Goal: Task Accomplishment & Management: Use online tool/utility

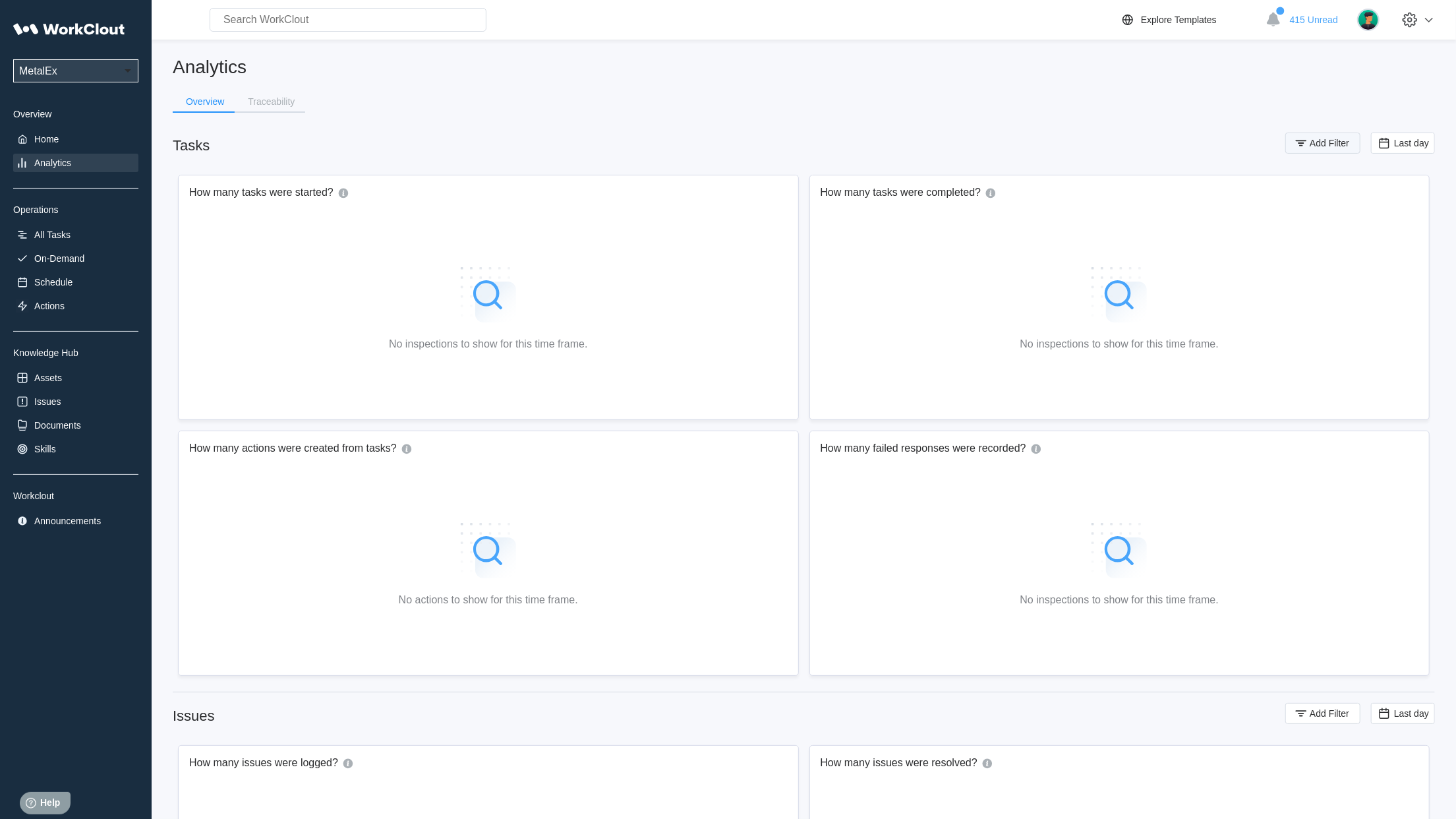
click at [1328, 136] on button "Add Filter" at bounding box center [1323, 143] width 75 height 21
click at [1035, 193] on icon at bounding box center [1038, 195] width 7 height 10
click at [992, 245] on div "Tag" at bounding box center [978, 244] width 126 height 10
click at [1127, 202] on div "Tag" at bounding box center [1201, 195] width 264 height 18
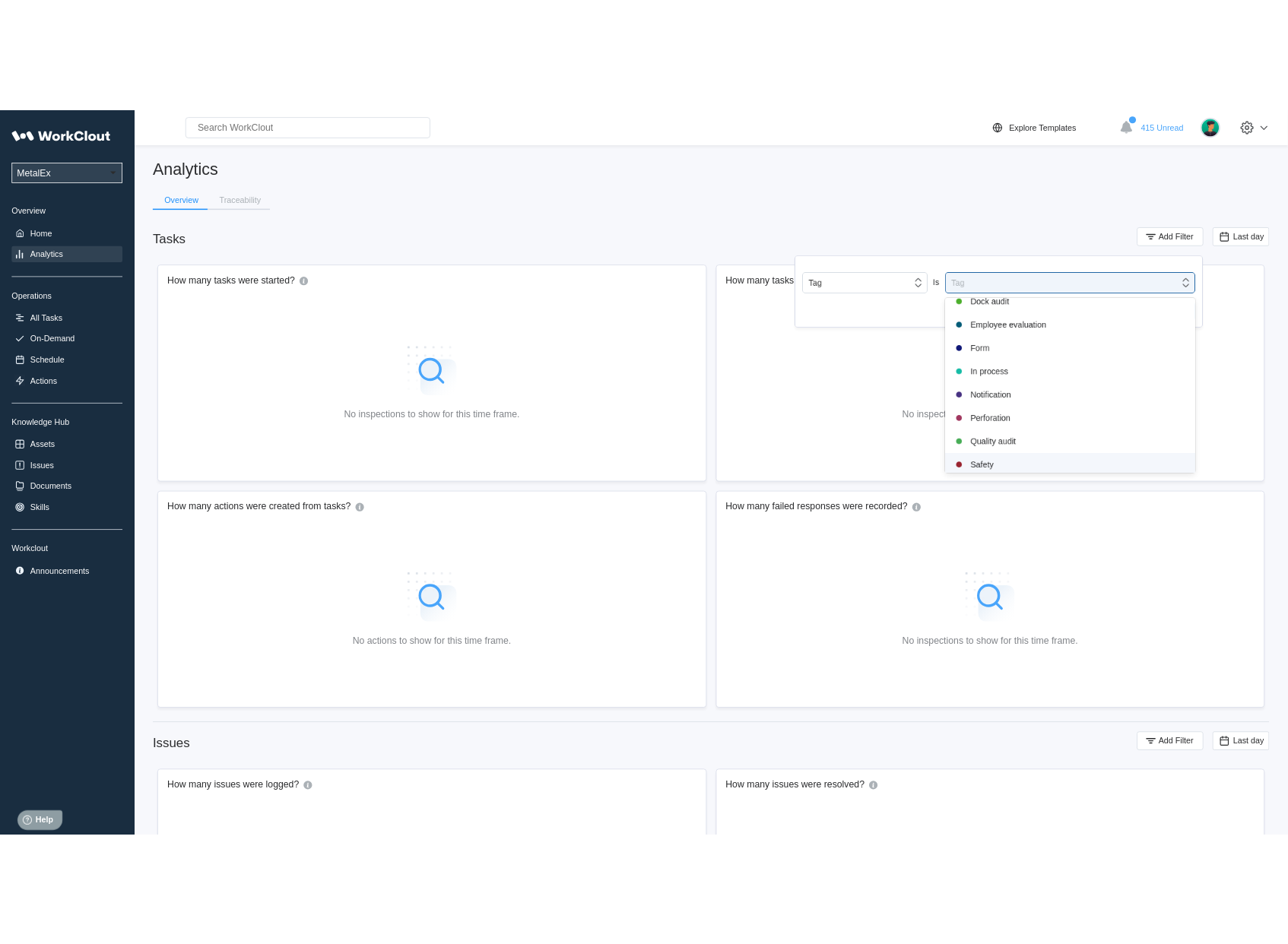
scroll to position [319, 0]
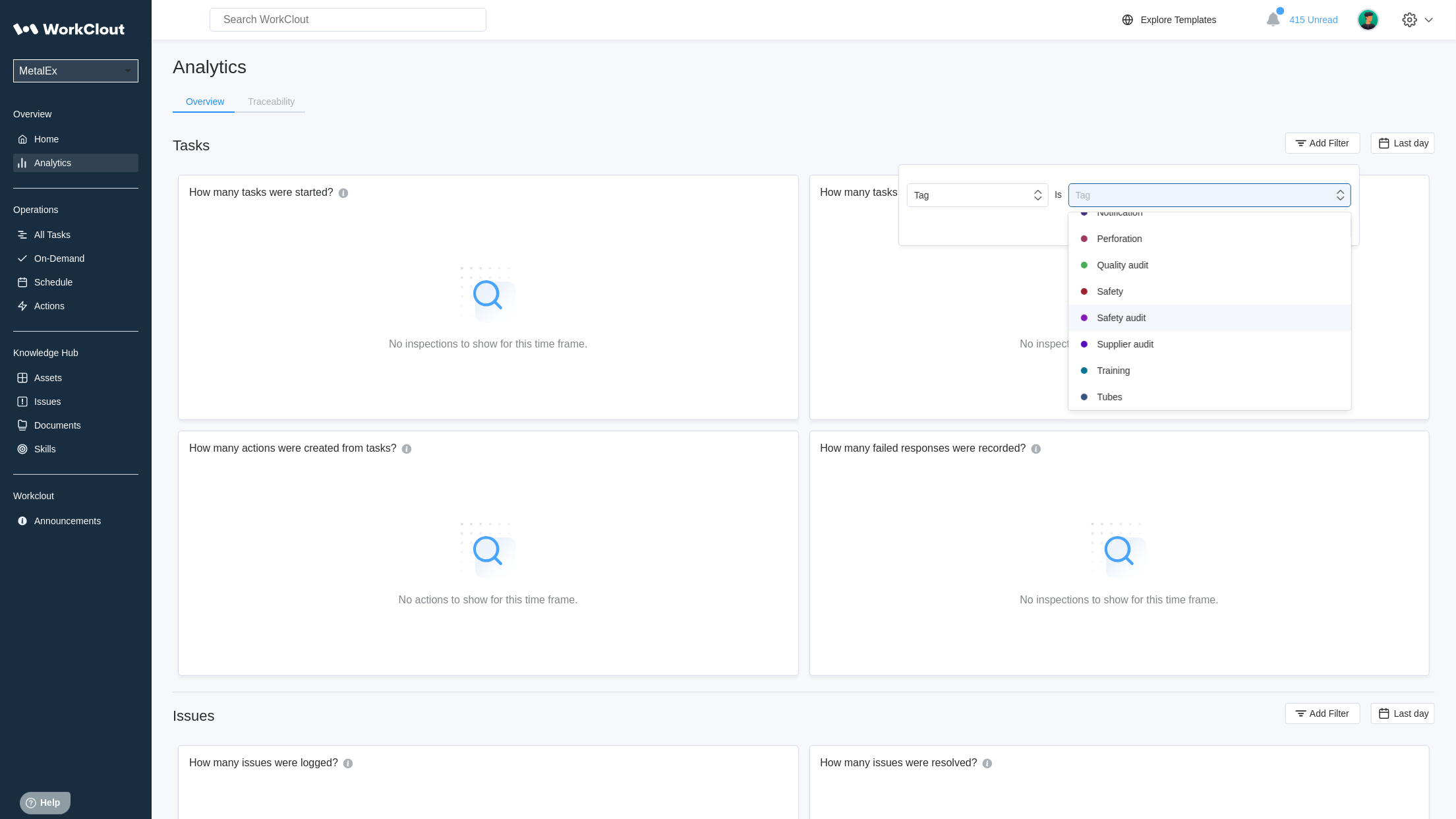
click at [1151, 323] on div "Safety audit" at bounding box center [1210, 318] width 267 height 16
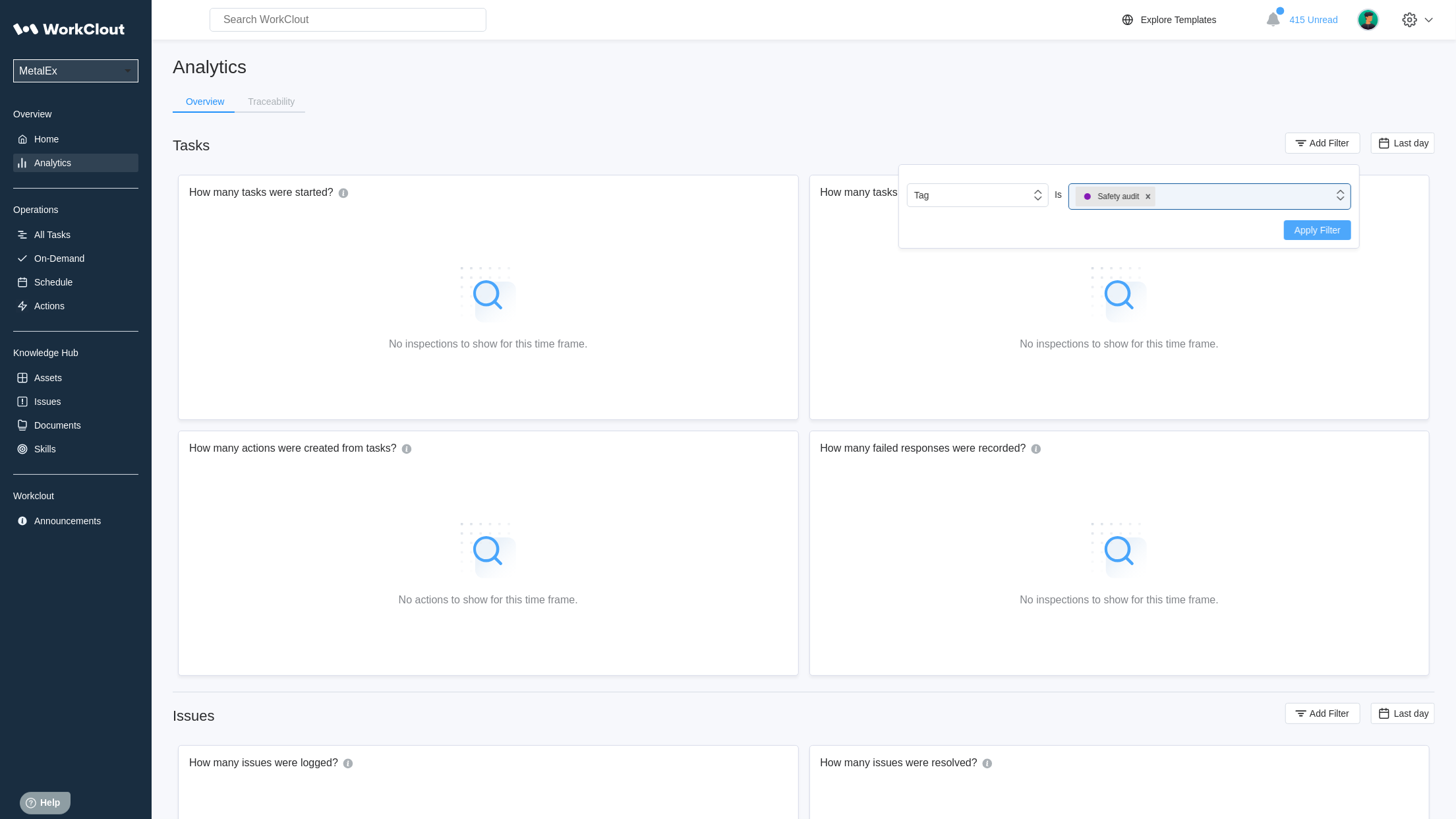
click at [1327, 233] on span "Apply Filter" at bounding box center [1318, 230] width 47 height 10
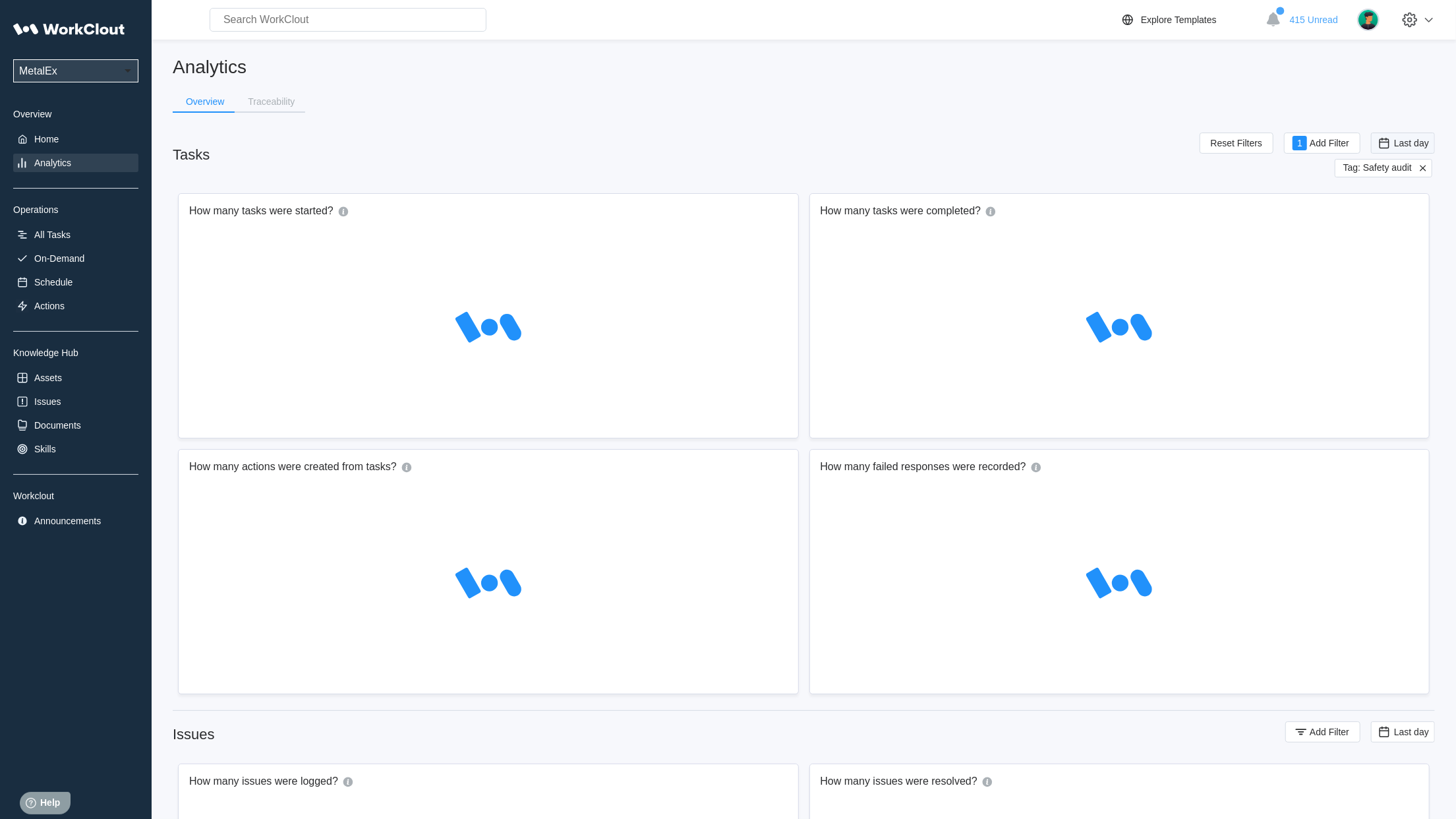
click at [1414, 139] on span "Last day" at bounding box center [1411, 143] width 35 height 10
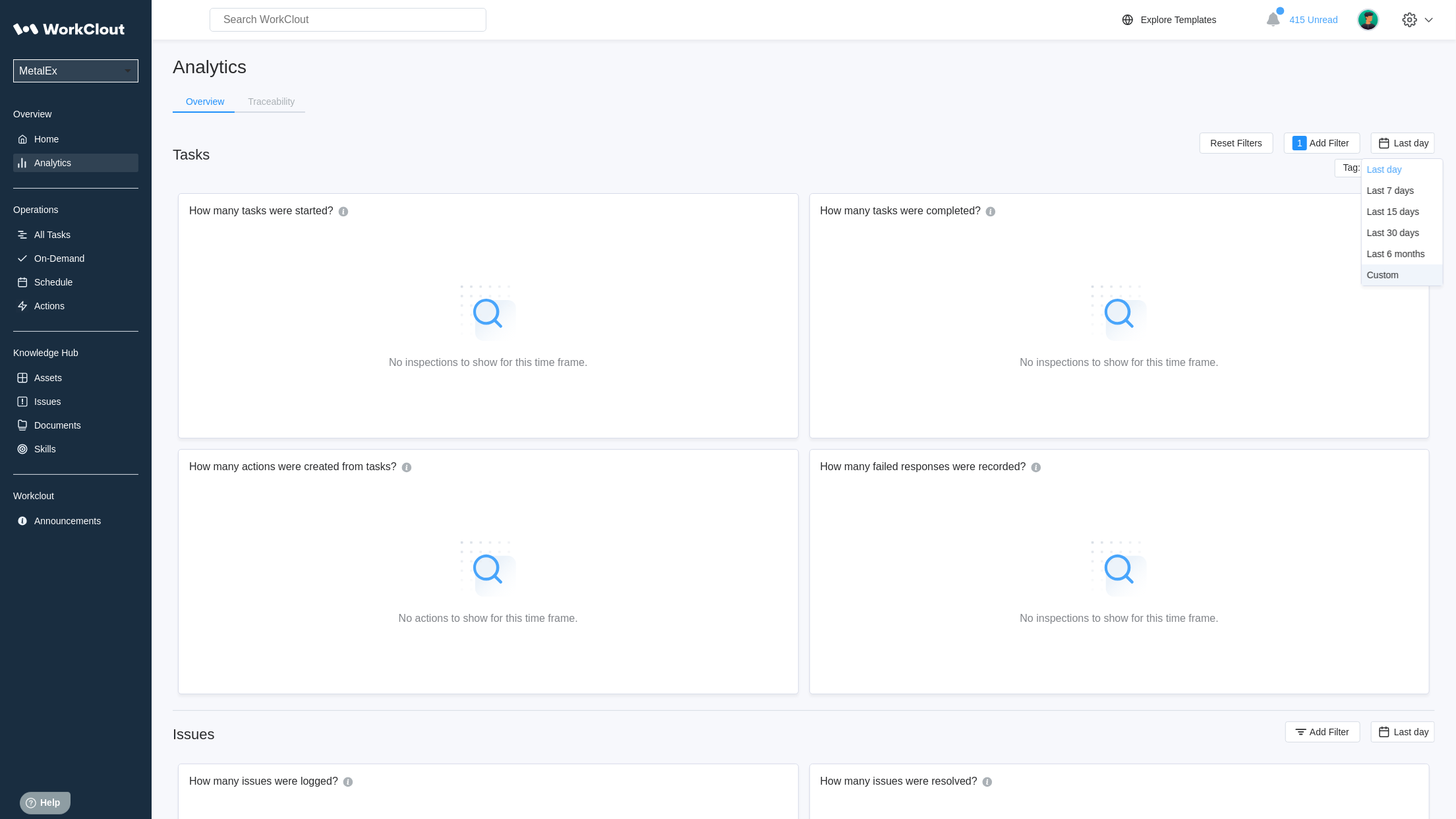
click at [1391, 265] on div "Custom" at bounding box center [1403, 275] width 81 height 21
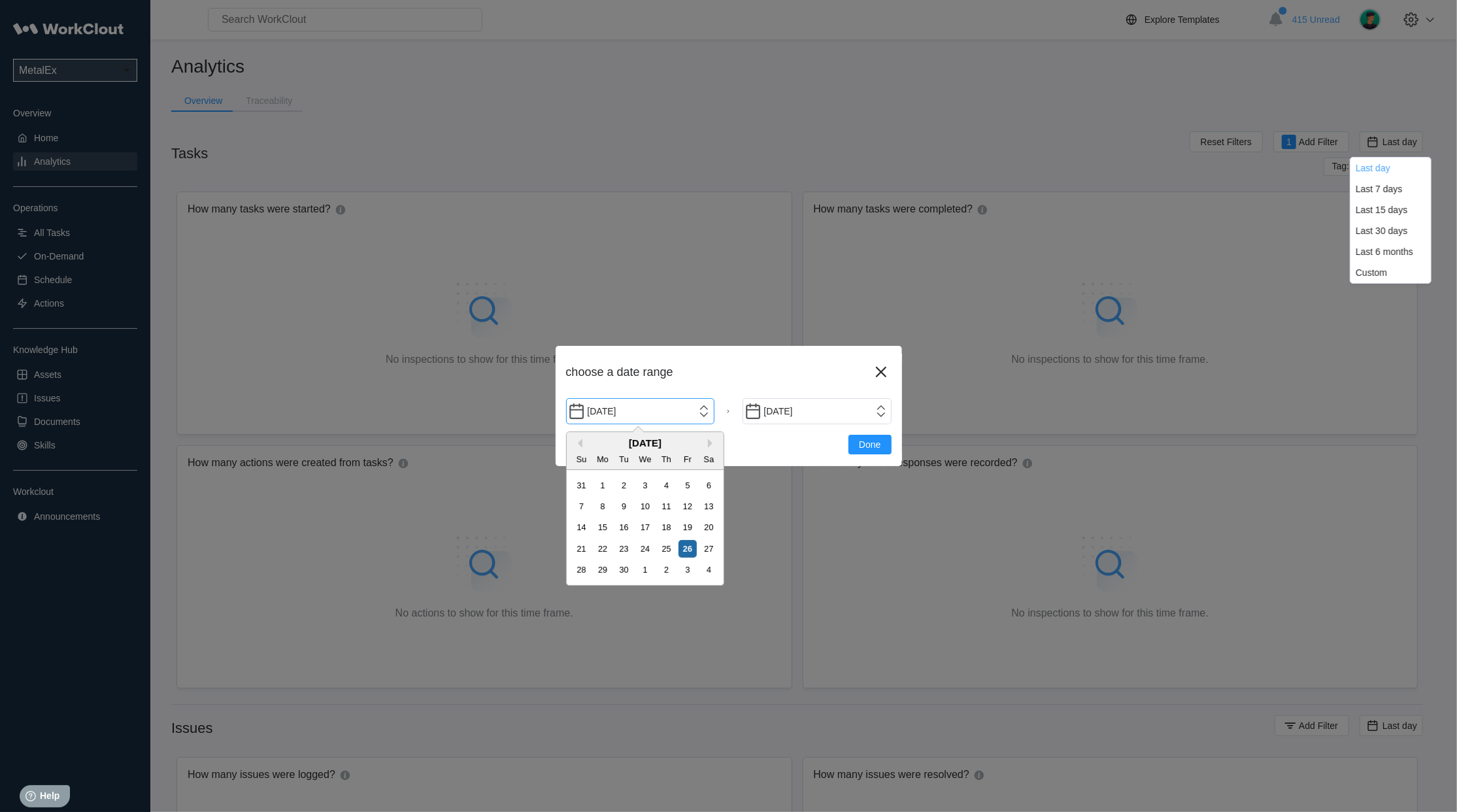
click at [707, 413] on input "[DATE]" at bounding box center [641, 411] width 149 height 26
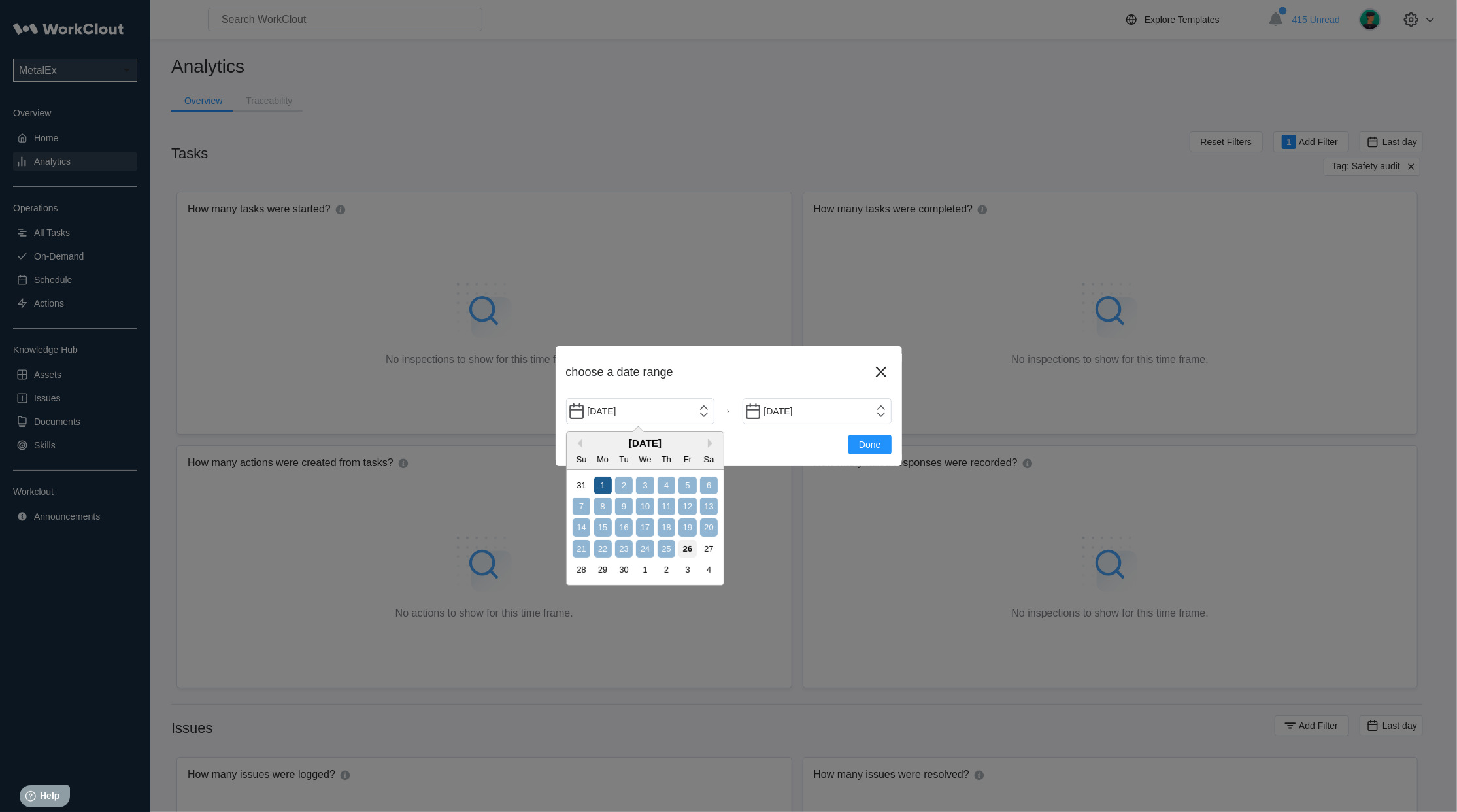
click at [605, 487] on div "1" at bounding box center [603, 485] width 18 height 18
type input "[DATE]"
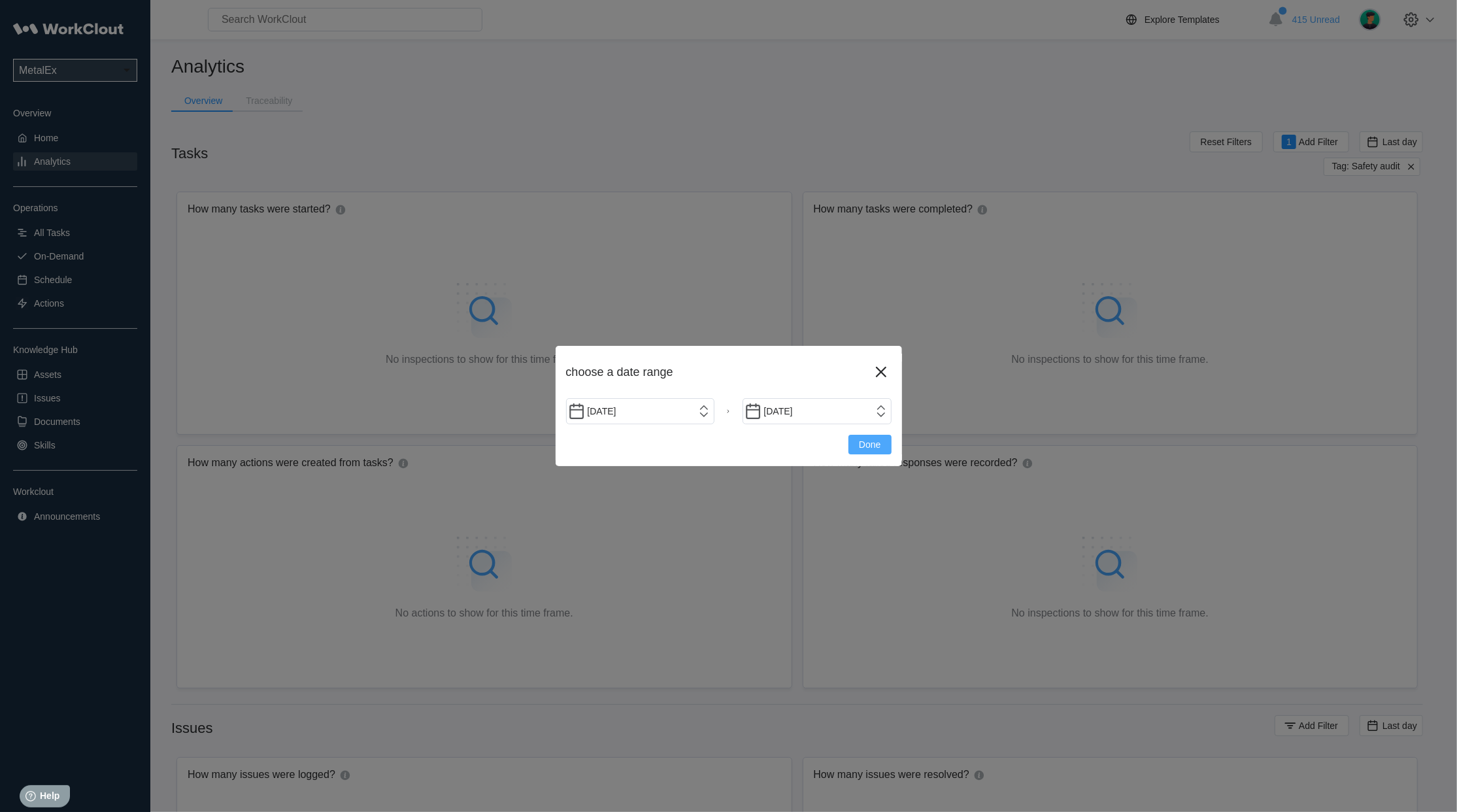
click at [858, 437] on button "Done" at bounding box center [870, 444] width 42 height 20
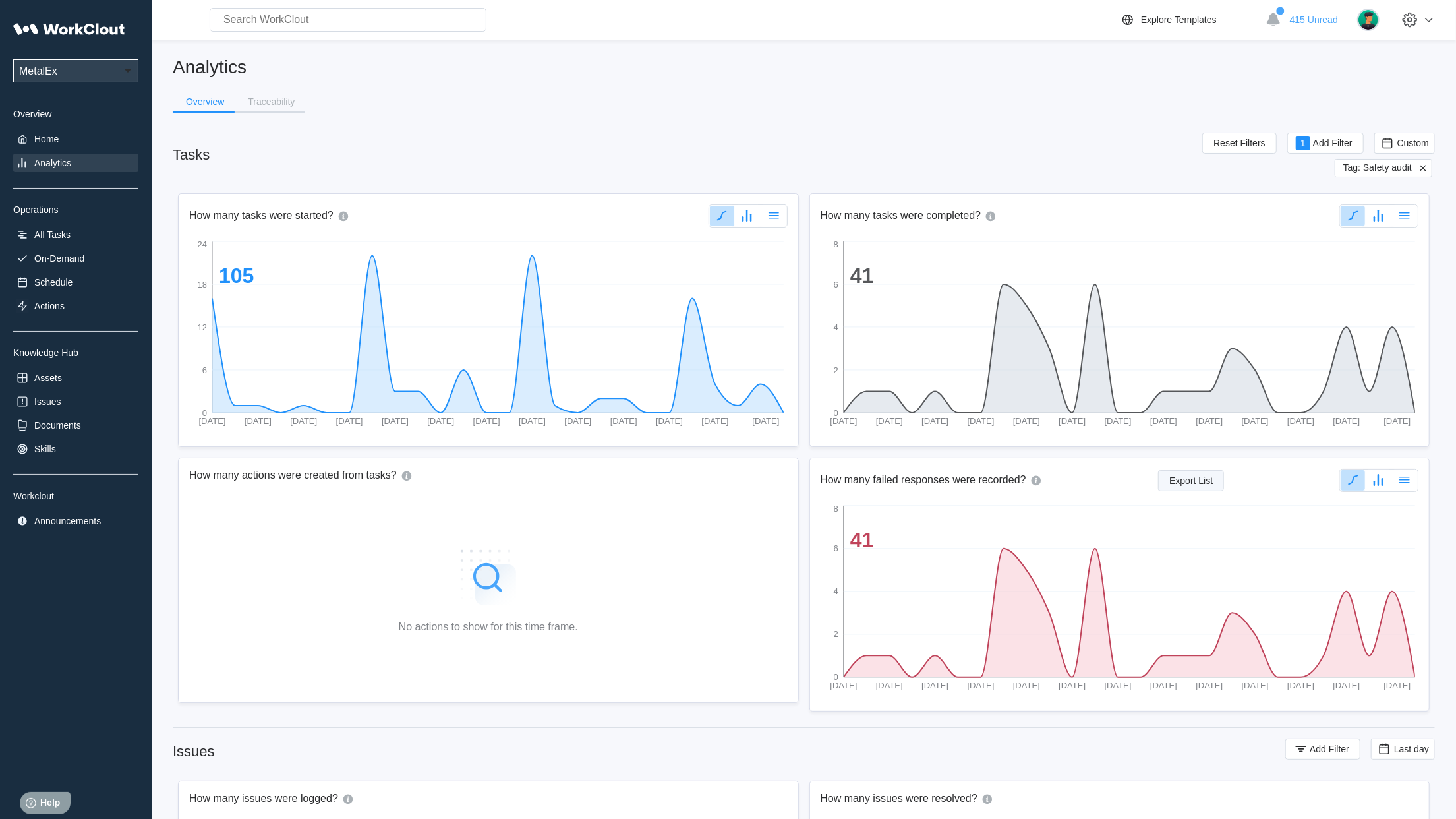
click at [1173, 478] on span "Export List" at bounding box center [1191, 481] width 44 height 10
